Goal: Task Accomplishment & Management: Complete application form

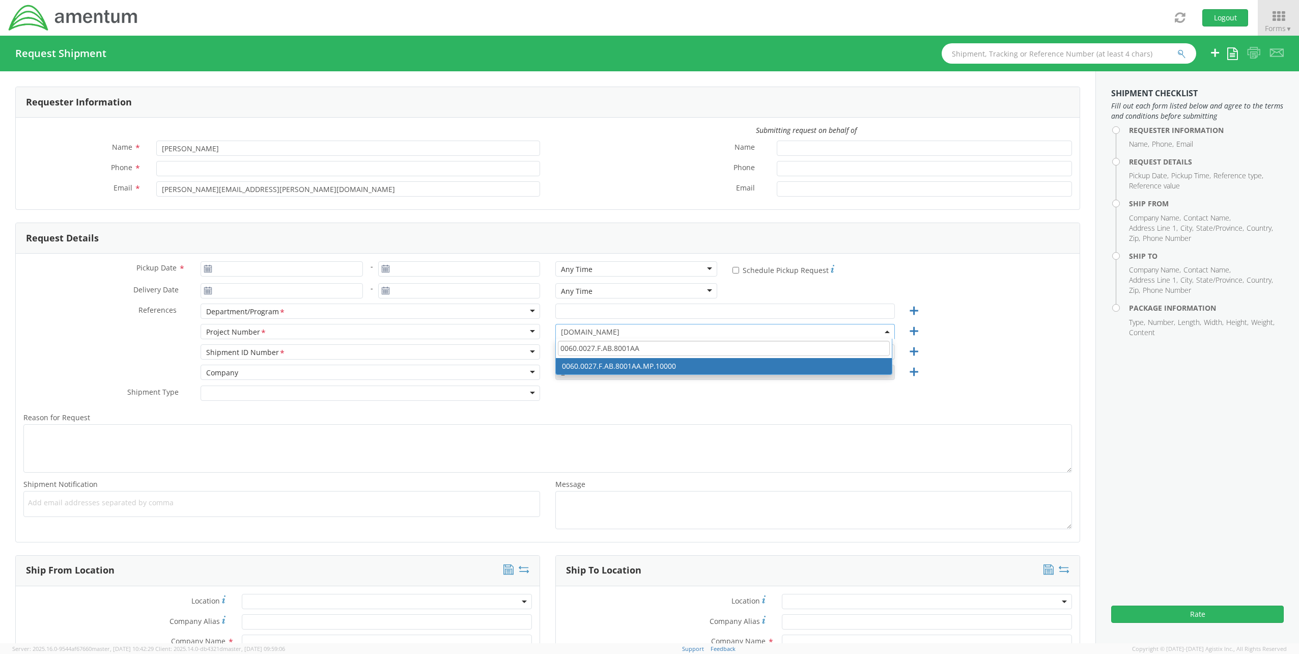
select select "[DOMAIN_NAME]"
drag, startPoint x: 644, startPoint y: 350, endPoint x: 351, endPoint y: 327, distance: 294.6
click at [351, 327] on div "Project Number <span class="required">*</span> Project Number * Account Type Ac…" at bounding box center [548, 334] width 1064 height 20
click at [638, 349] on input "400R.00.01.C.0108.01" at bounding box center [724, 348] width 332 height 15
drag, startPoint x: 639, startPoint y: 348, endPoint x: 447, endPoint y: 337, distance: 192.2
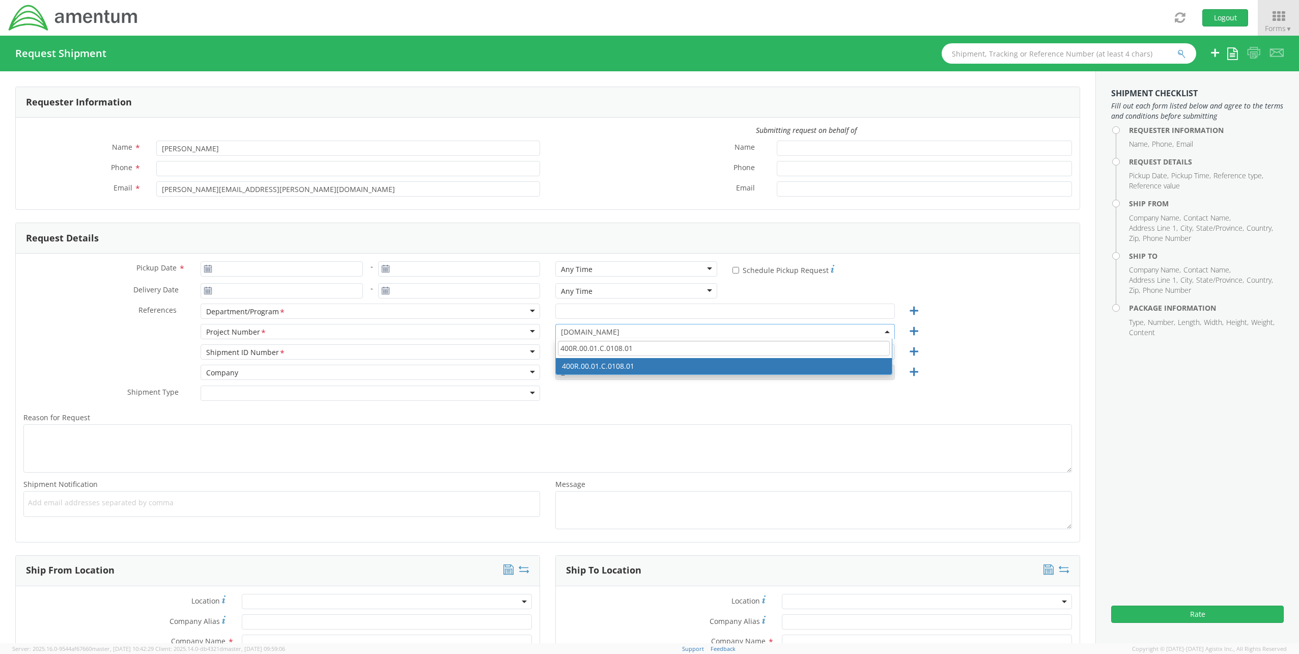
click at [447, 337] on div "Project Number <span class="required">*</span> Project Number * Account Type Ac…" at bounding box center [548, 334] width 1064 height 20
paste input "7607.00.00.C.0001.ODC"
drag, startPoint x: 477, startPoint y: 326, endPoint x: 392, endPoint y: 316, distance: 85.6
click at [392, 316] on div "Pickup Date * - Any Time Any Time Any Time 7:00 am - 10:00 am 10:00 am - 1:00 p…" at bounding box center [548, 397] width 1064 height 288
paste input "400R.00.01.C.0108.01"
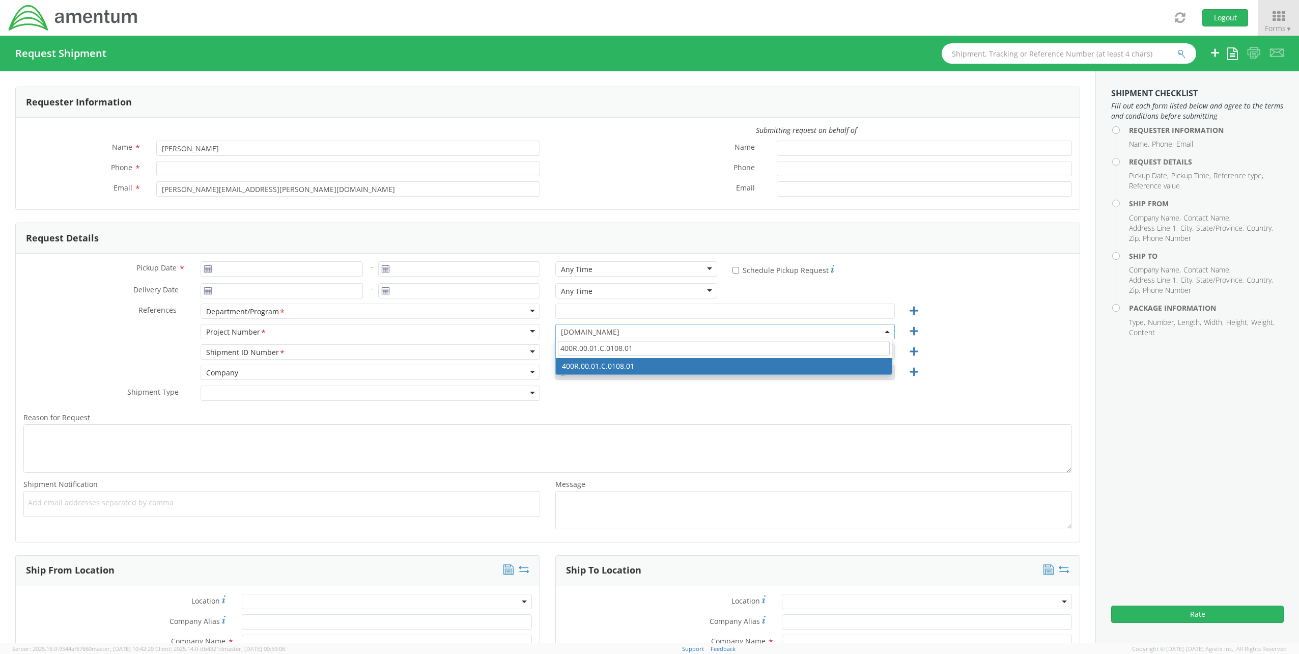
drag, startPoint x: 511, startPoint y: 342, endPoint x: 325, endPoint y: 330, distance: 186.1
click at [349, 331] on div "Project Number <span class="required">*</span> Project Number * Account Type Ac…" at bounding box center [548, 334] width 1064 height 20
paste input "OVHD.705496.00000"
drag, startPoint x: 557, startPoint y: 346, endPoint x: 387, endPoint y: 345, distance: 169.5
click at [387, 345] on div "Pickup Date * - Any Time Any Time Any Time 7:00 am - 10:00 am 10:00 am - 1:00 p…" at bounding box center [548, 397] width 1064 height 288
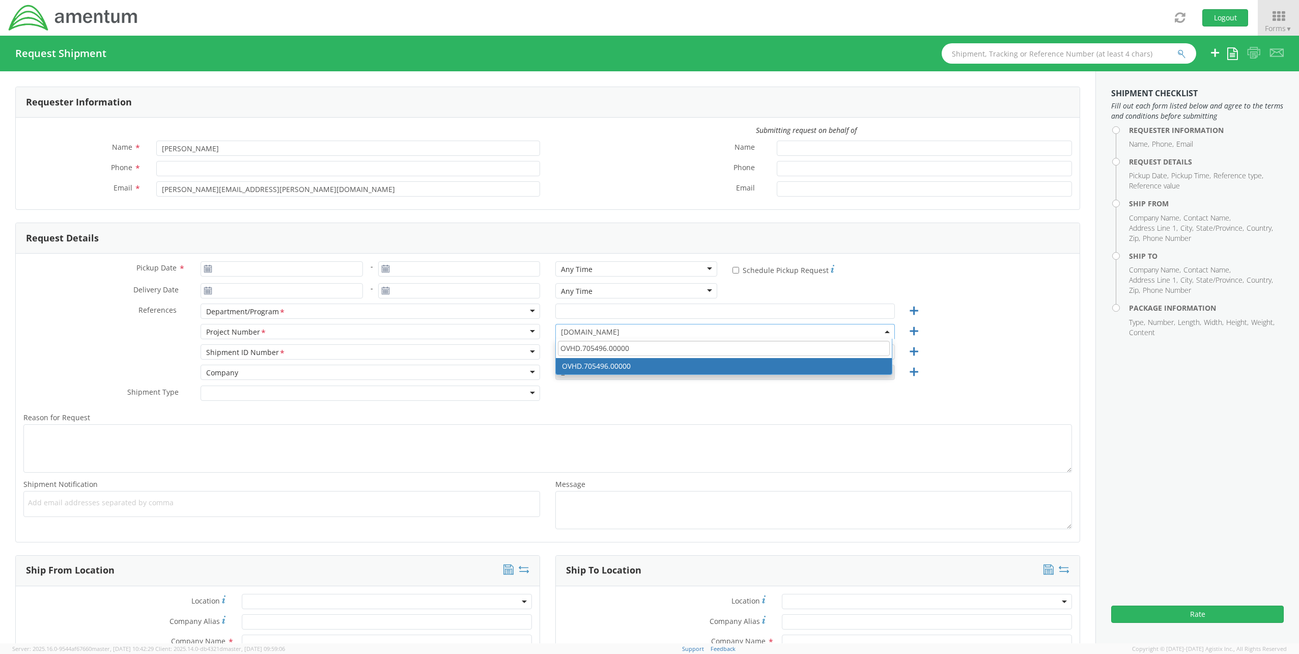
paste input "3013.10.FP.1002.HQ.04.7"
drag, startPoint x: 665, startPoint y: 349, endPoint x: 423, endPoint y: 338, distance: 241.5
click at [436, 340] on div "Project Number <span class="required">*</span> Project Number * Account Type Ac…" at bounding box center [548, 334] width 1064 height 20
paste input "OVHD.100928.00"
type input "OVHD.100928.00000"
